Goal: Information Seeking & Learning: Learn about a topic

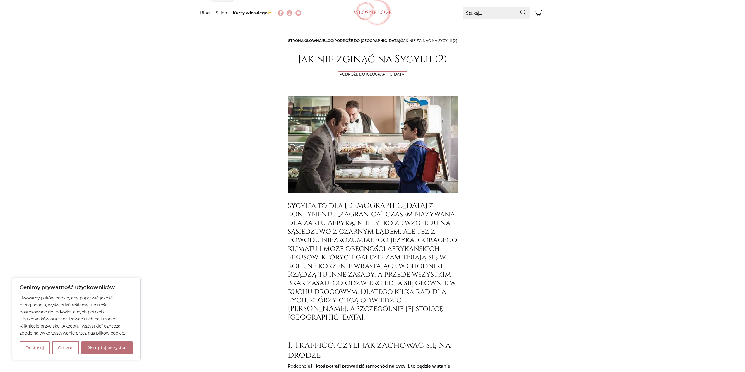
scroll to position [146, 0]
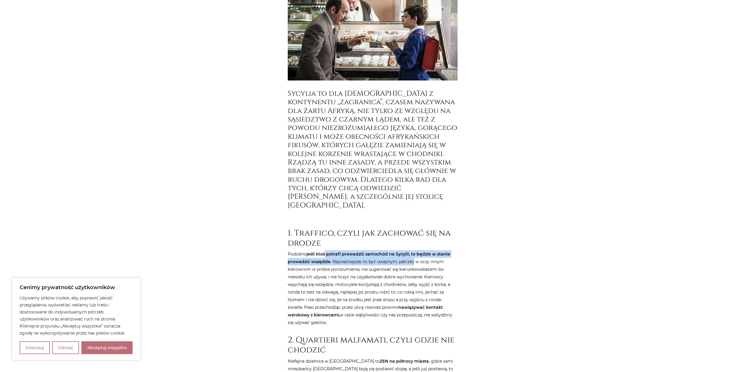
drag, startPoint x: 328, startPoint y: 250, endPoint x: 413, endPoint y: 256, distance: 84.9
click at [413, 256] on p "Podobno jeśli ktoś potrafi prowadzić samochód na Sycylii, to będzie w stanie pr…" at bounding box center [373, 288] width 170 height 76
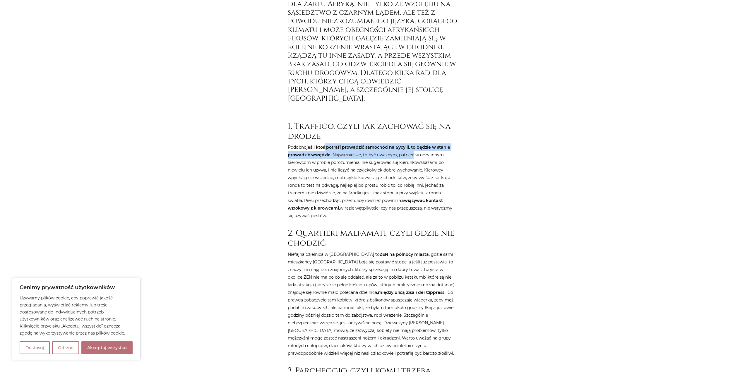
scroll to position [293, 0]
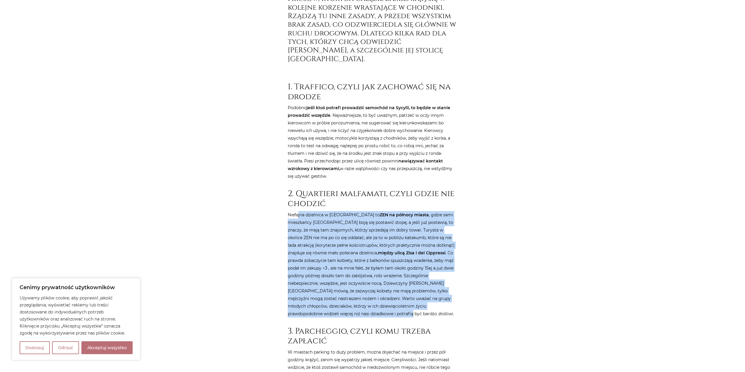
drag, startPoint x: 303, startPoint y: 205, endPoint x: 451, endPoint y: 301, distance: 177.1
click at [451, 302] on p "[GEOGRAPHIC_DATA] dzielnica w [GEOGRAPHIC_DATA] to ZEN na północy miasta , gdzi…" at bounding box center [373, 264] width 170 height 107
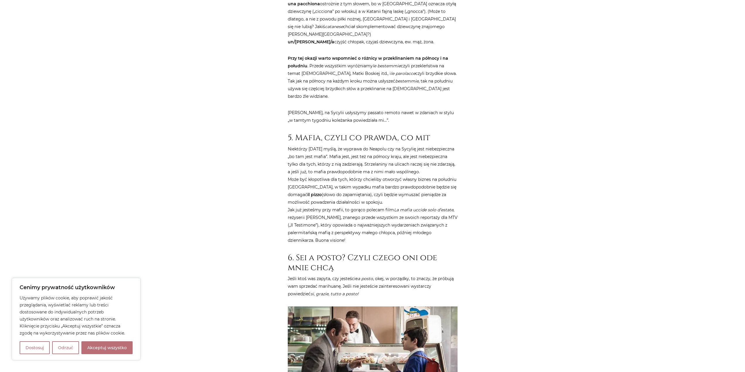
scroll to position [967, 0]
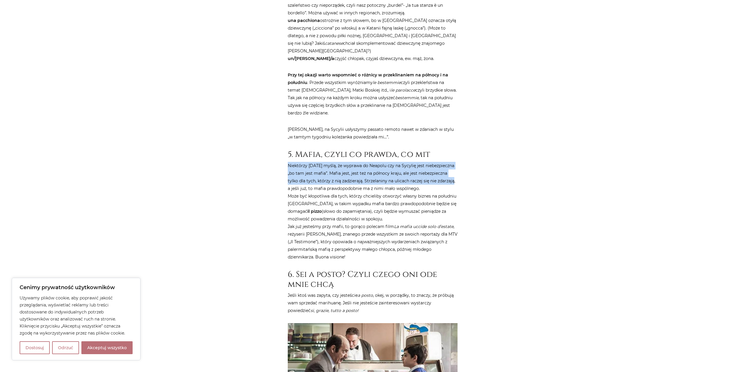
drag, startPoint x: 287, startPoint y: 142, endPoint x: 464, endPoint y: 153, distance: 177.6
drag, startPoint x: 293, startPoint y: 172, endPoint x: 467, endPoint y: 193, distance: 174.7
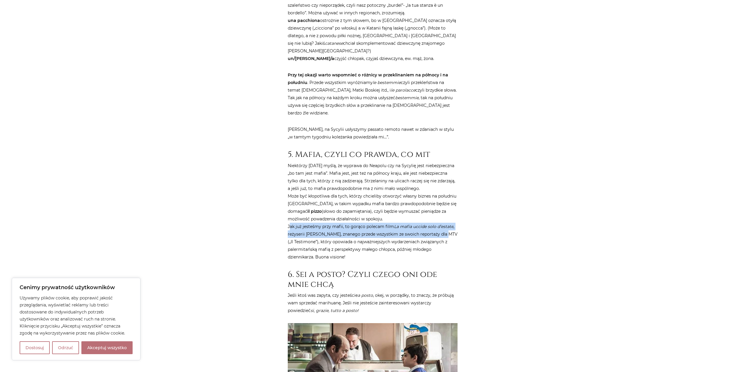
drag, startPoint x: 289, startPoint y: 203, endPoint x: 467, endPoint y: 212, distance: 178.9
drag, startPoint x: 452, startPoint y: 204, endPoint x: 394, endPoint y: 202, distance: 58.3
click at [394, 224] on em "La mafia uccide solo d’estate" at bounding box center [423, 226] width 59 height 5
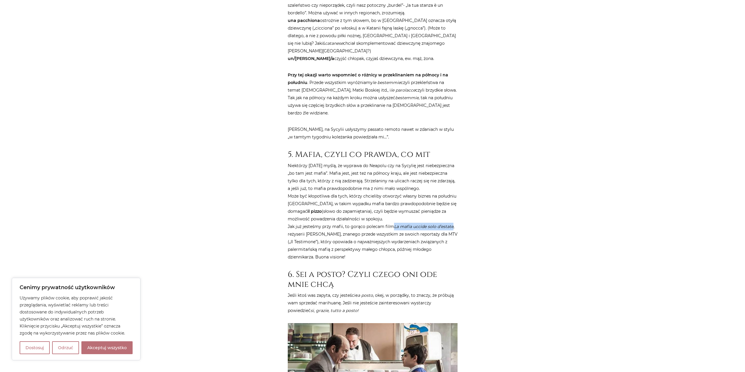
copy em "La mafia uccide solo d’estate"
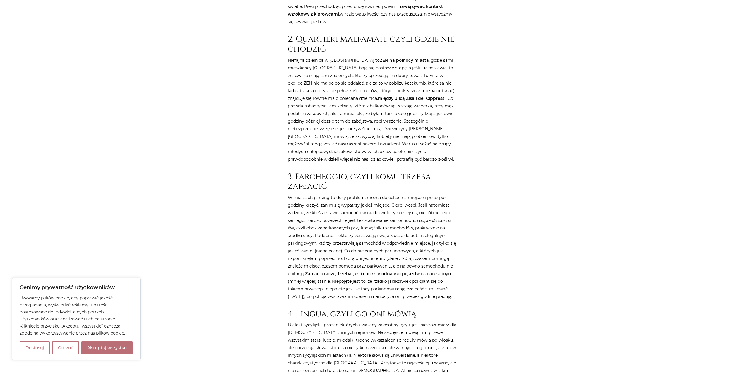
scroll to position [439, 0]
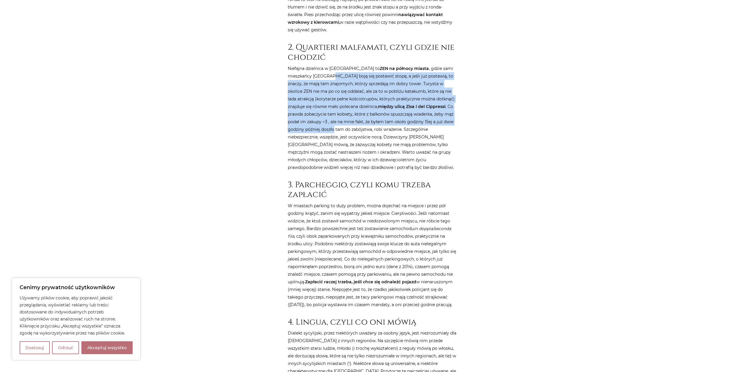
drag, startPoint x: 307, startPoint y: 71, endPoint x: 494, endPoint y: 115, distance: 192.6
click at [494, 114] on div "Strona główna / Blog / Podróże do [GEOGRAPHIC_DATA] / Jak nie zginąć na Sycylii…" at bounding box center [372, 359] width 351 height 1455
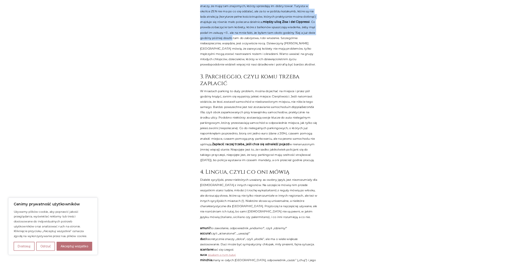
scroll to position [527, 0]
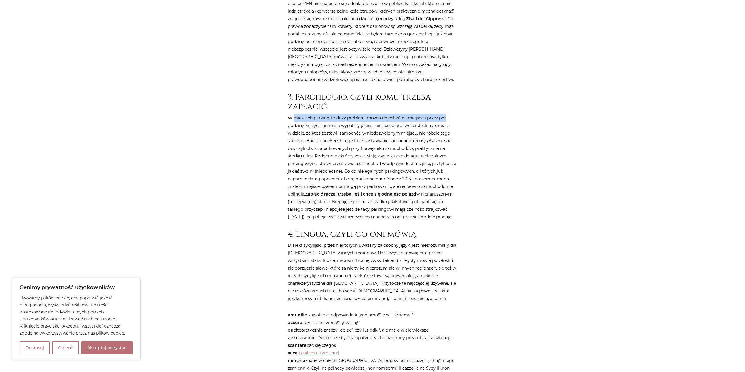
drag, startPoint x: 294, startPoint y: 107, endPoint x: 482, endPoint y: 109, distance: 188.3
click at [482, 109] on div "Strona główna / Blog / Podróże do [GEOGRAPHIC_DATA] / Jak nie zginąć na Sycylii…" at bounding box center [372, 271] width 351 height 1455
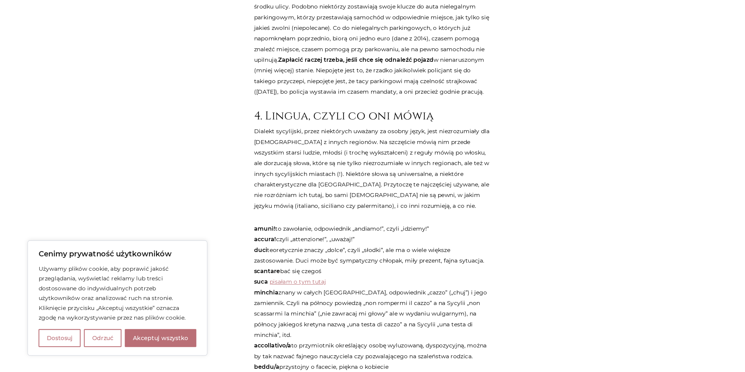
scroll to position [586, 0]
